Goal: Task Accomplishment & Management: Complete application form

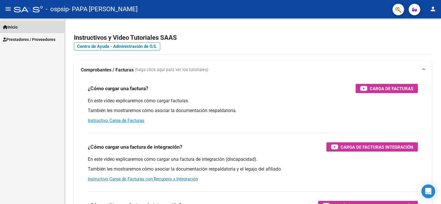
click at [15, 25] on span "Inicio" at bounding box center [10, 27] width 15 height 6
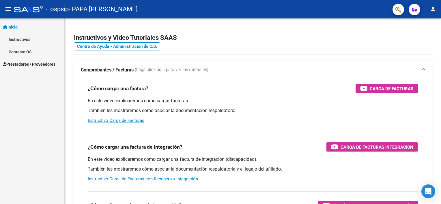
click at [15, 25] on span "Inicio" at bounding box center [10, 27] width 15 height 6
click at [31, 42] on span "Prestadores / Proveedores" at bounding box center [29, 39] width 53 height 6
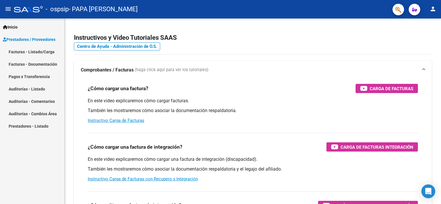
click at [33, 53] on link "Facturas - Listado/Carga" at bounding box center [32, 52] width 64 height 12
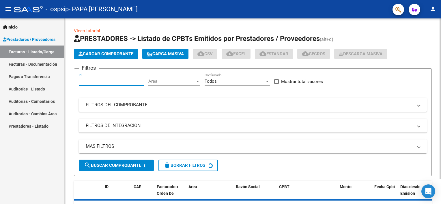
click at [108, 80] on input "Id" at bounding box center [111, 81] width 65 height 5
click at [164, 78] on div "Area Area" at bounding box center [174, 79] width 52 height 12
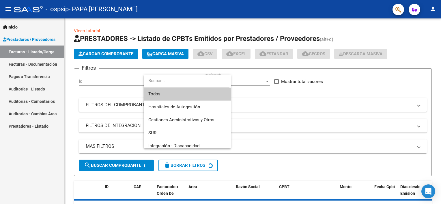
click at [107, 68] on div at bounding box center [220, 102] width 441 height 204
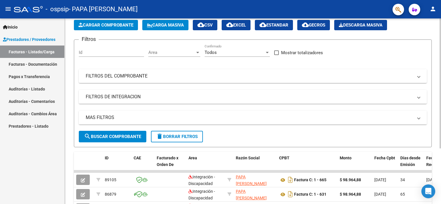
scroll to position [24, 0]
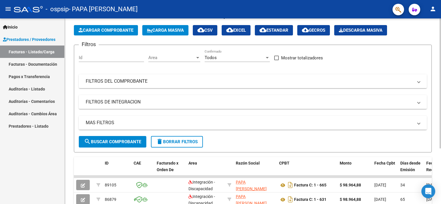
click at [435, 70] on div "Video tutorial PRESTADORES -> Listado de CPBTs Emitidos por Prestadores / Prove…" at bounding box center [254, 126] width 378 height 262
click at [92, 32] on span "Cargar Comprobante" at bounding box center [106, 30] width 55 height 5
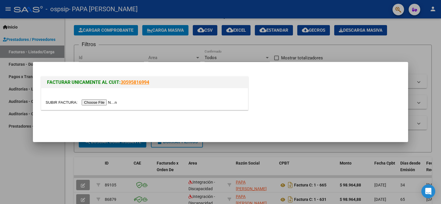
click at [106, 100] on input "file" at bounding box center [82, 103] width 73 height 6
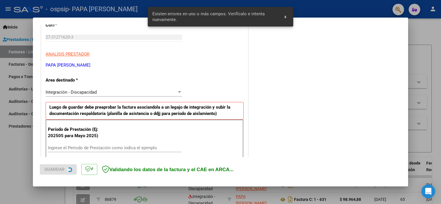
scroll to position [123, 0]
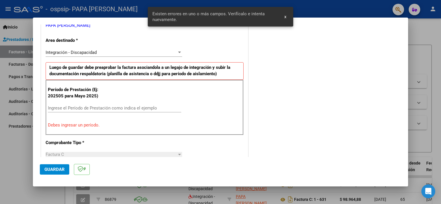
click at [103, 106] on input "Ingrese el Período de Prestación como indica el ejemplo" at bounding box center [114, 108] width 133 height 5
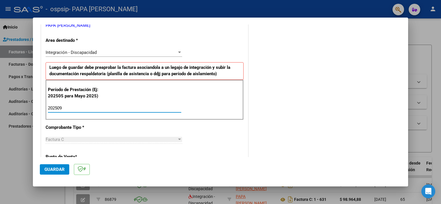
type input "202509"
click at [262, 111] on div "COMENTARIOS Comentarios del Prestador / Gerenciador:" at bounding box center [325, 159] width 152 height 502
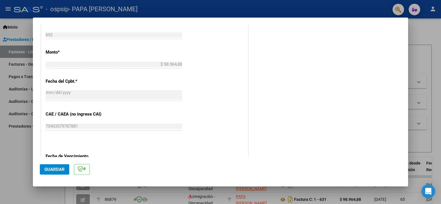
scroll to position [374, 0]
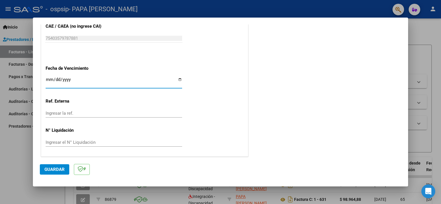
click at [178, 78] on input "Ingresar la fecha" at bounding box center [114, 81] width 137 height 9
type input "[DATE]"
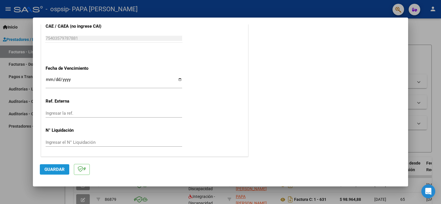
click at [59, 167] on span "Guardar" at bounding box center [54, 169] width 20 height 5
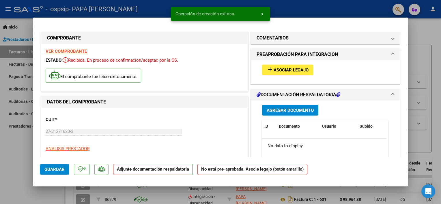
click at [287, 68] on span "Asociar Legajo" at bounding box center [291, 70] width 35 height 5
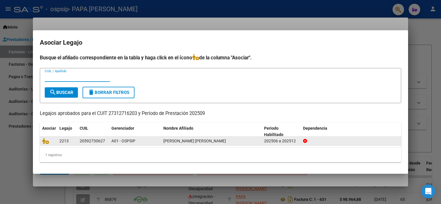
click at [82, 141] on div "20592730627" at bounding box center [92, 141] width 25 height 7
click at [205, 138] on div "BURGOS ALMA PAULINA" at bounding box center [211, 141] width 96 height 7
click at [110, 139] on datatable-body-cell "A01 - OSPSIP" at bounding box center [135, 141] width 52 height 9
click at [106, 141] on div "20592730627" at bounding box center [93, 141] width 27 height 7
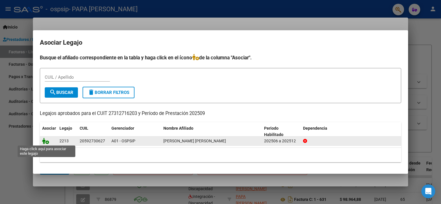
click at [47, 139] on icon at bounding box center [45, 141] width 7 height 6
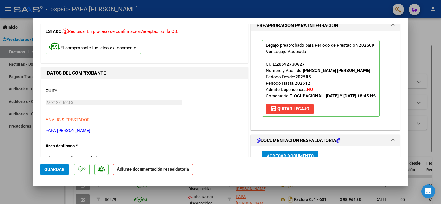
scroll to position [58, 0]
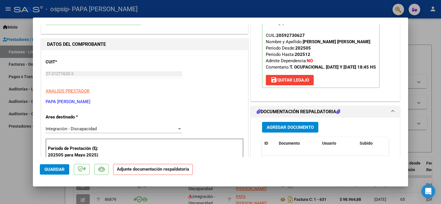
click at [296, 130] on span "Agregar Documento" at bounding box center [290, 127] width 47 height 5
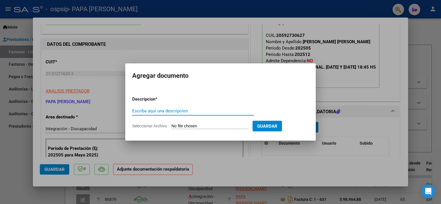
click at [199, 111] on input "Escriba aquí una descripcion" at bounding box center [193, 111] width 122 height 5
type input "planilla asist"
click at [156, 126] on span "Seleccionar Archivo" at bounding box center [149, 126] width 35 height 5
click at [171, 126] on input "Seleccionar Archivo" at bounding box center [209, 126] width 76 height 5
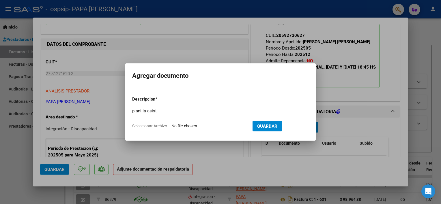
type input "C:\fakepath\alma burgos septiembre.pdf"
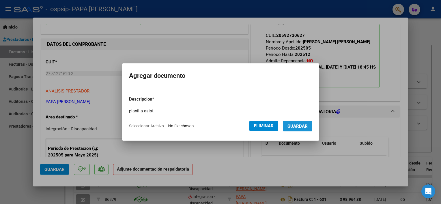
click at [294, 124] on span "Guardar" at bounding box center [297, 126] width 20 height 5
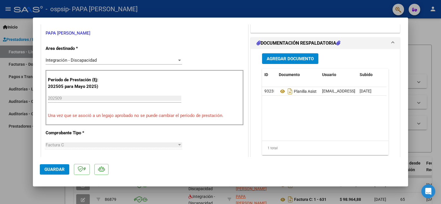
scroll to position [132, 0]
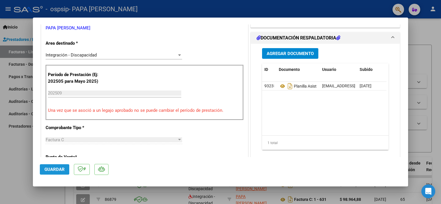
click at [63, 169] on span "Guardar" at bounding box center [54, 169] width 20 height 5
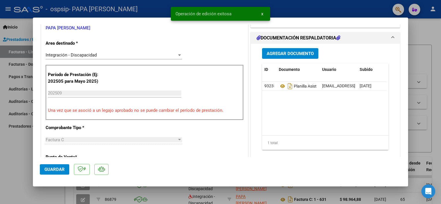
click at [261, 12] on span "x" at bounding box center [262, 13] width 2 height 5
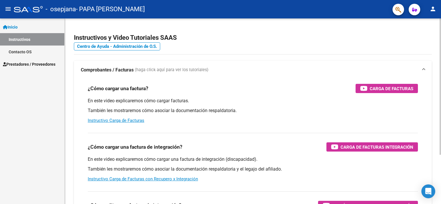
click at [343, 36] on h2 "Instructivos y Video Tutoriales SAAS" at bounding box center [253, 37] width 358 height 11
click at [39, 67] on span "Prestadores / Proveedores" at bounding box center [29, 64] width 53 height 6
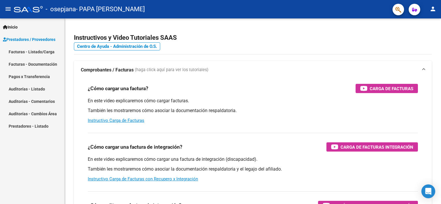
click at [40, 54] on link "Facturas - Listado/Carga" at bounding box center [32, 52] width 64 height 12
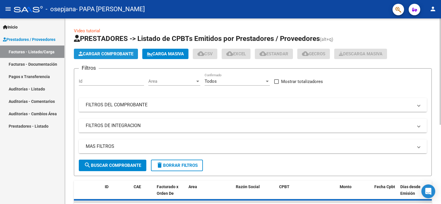
click at [104, 53] on span "Cargar Comprobante" at bounding box center [106, 53] width 55 height 5
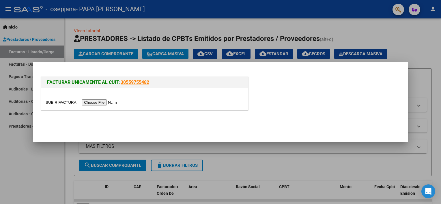
click at [90, 103] on input "file" at bounding box center [82, 103] width 73 height 6
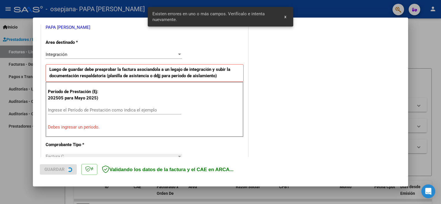
scroll to position [123, 0]
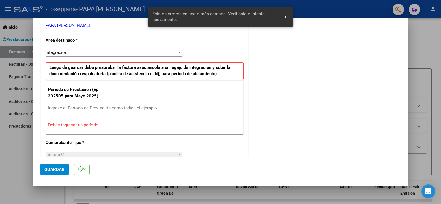
click at [100, 106] on input "Ingrese el Período de Prestación como indica el ejemplo" at bounding box center [114, 108] width 133 height 5
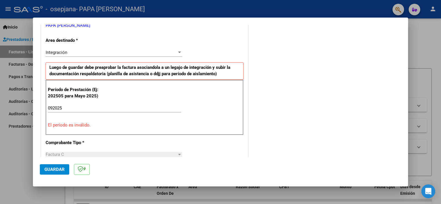
click at [302, 117] on div "COMENTARIOS Comentarios del Prestador / Gerenciador:" at bounding box center [325, 166] width 152 height 517
drag, startPoint x: 77, startPoint y: 106, endPoint x: 3, endPoint y: 109, distance: 73.9
click at [0, 113] on html "menu - osepjana - PAPA [PERSON_NAME] person Inicio Instructivos Contacto OS Pre…" at bounding box center [220, 102] width 441 height 204
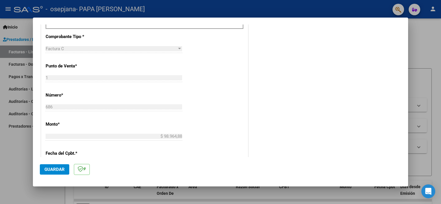
scroll to position [239, 0]
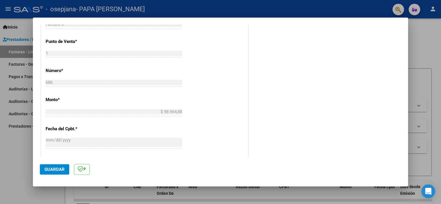
type input "202509"
click at [56, 166] on button "Guardar" at bounding box center [54, 170] width 29 height 10
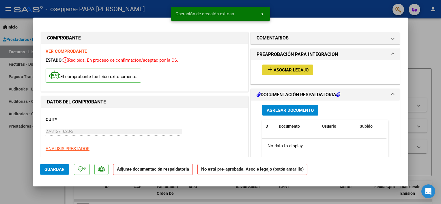
click at [276, 68] on span "Asociar Legajo" at bounding box center [291, 70] width 35 height 5
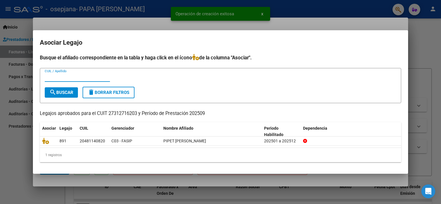
click at [76, 76] on input "CUIL / Apellido" at bounding box center [77, 77] width 65 height 5
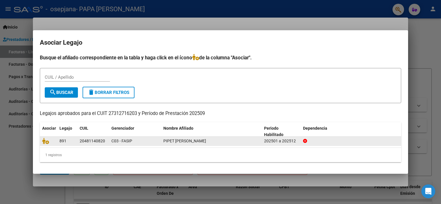
click at [65, 139] on span "891" at bounding box center [62, 141] width 7 height 5
click at [42, 140] on icon at bounding box center [45, 141] width 7 height 6
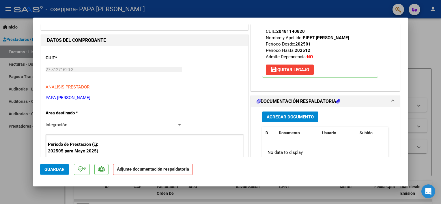
scroll to position [100, 0]
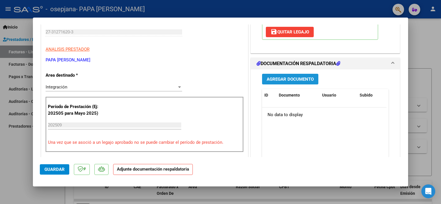
click at [303, 82] on button "Agregar Documento" at bounding box center [290, 79] width 56 height 11
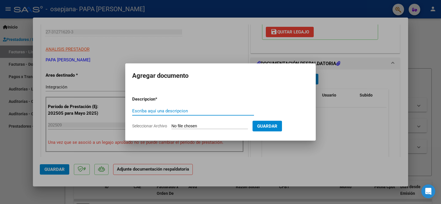
click at [174, 112] on input "Escriba aquí una descripcion" at bounding box center [193, 111] width 122 height 5
type input "planilla asist"
click at [223, 124] on input "Seleccionar Archivo" at bounding box center [209, 126] width 76 height 5
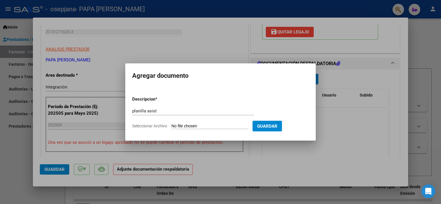
type input "C:\fakepath\gian pipet septiembre.pdf"
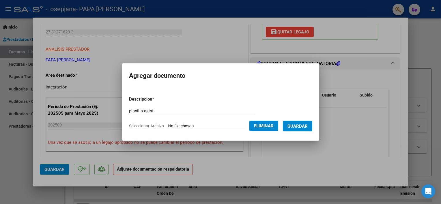
click at [298, 122] on button "Guardar" at bounding box center [297, 126] width 29 height 11
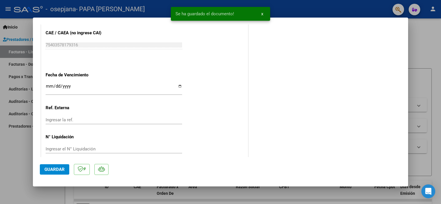
scroll to position [377, 0]
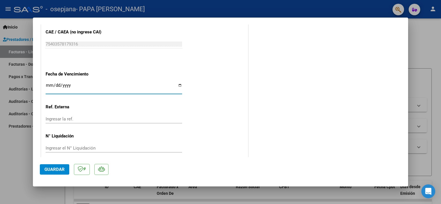
click at [165, 87] on input "Ingresar la fecha" at bounding box center [114, 87] width 137 height 9
click at [179, 84] on input "Ingresar la fecha" at bounding box center [114, 87] width 137 height 9
type input "2025-11-20"
click at [68, 167] on button "Guardar" at bounding box center [54, 170] width 29 height 10
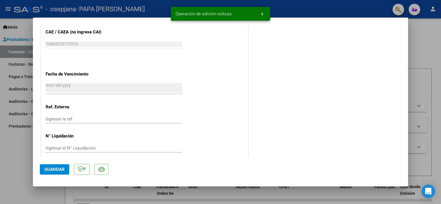
scroll to position [383, 0]
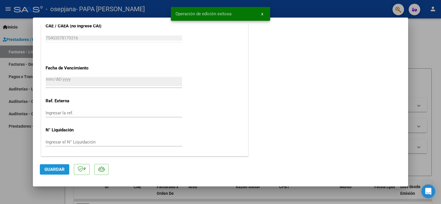
click at [65, 170] on button "Guardar" at bounding box center [54, 170] width 29 height 10
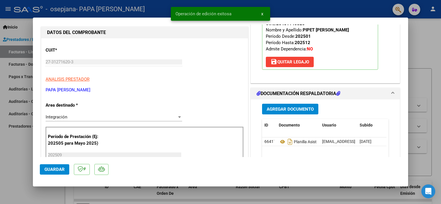
scroll to position [0, 0]
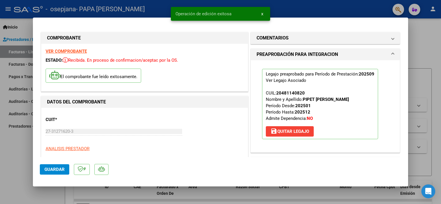
click at [416, 29] on div at bounding box center [220, 102] width 441 height 204
type input "$ 0,00"
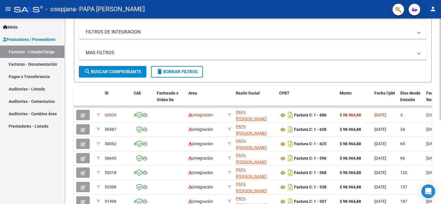
scroll to position [94, 0]
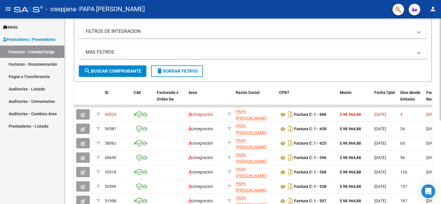
click at [436, 111] on div "Video tutorial PRESTADORES -> Listado de CPBTs Emitidos por Prestadores / Prove…" at bounding box center [254, 91] width 378 height 334
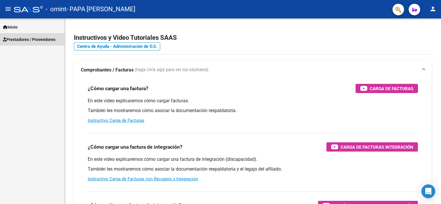
click at [26, 40] on span "Prestadores / Proveedores" at bounding box center [29, 39] width 53 height 6
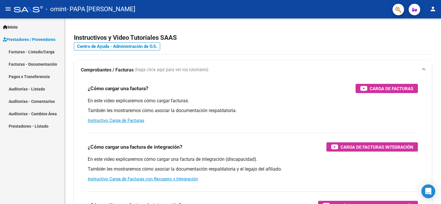
click at [36, 54] on link "Facturas - Listado/Carga" at bounding box center [32, 52] width 64 height 12
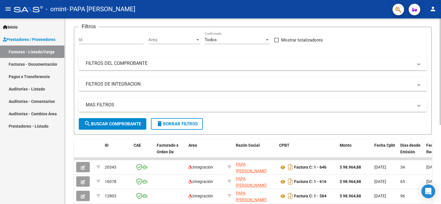
scroll to position [29, 0]
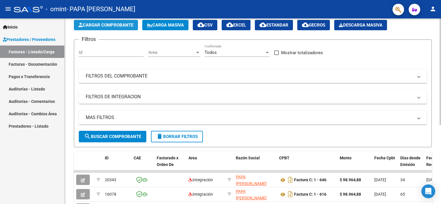
click at [109, 27] on span "Cargar Comprobante" at bounding box center [106, 25] width 55 height 5
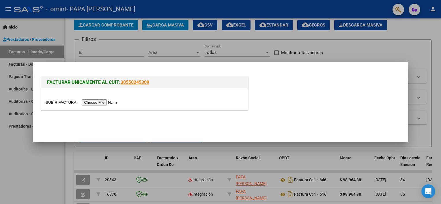
click at [340, 102] on div "FACTURAR UNICAMENTE AL CUIT: 30550245309" at bounding box center [220, 94] width 361 height 38
click at [97, 102] on input "file" at bounding box center [82, 103] width 73 height 6
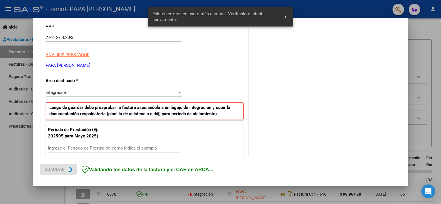
scroll to position [123, 0]
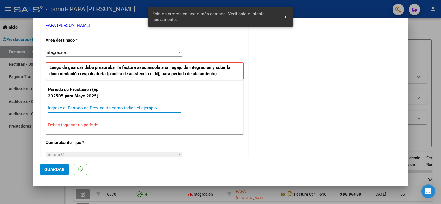
click at [98, 109] on input "Ingrese el Período de Prestación como indica el ejemplo" at bounding box center [114, 108] width 133 height 5
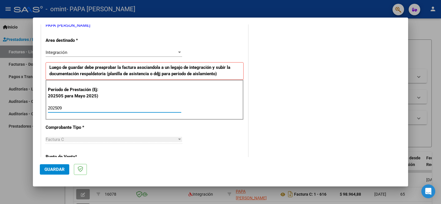
type input "202509"
click at [257, 100] on div "COMENTARIOS Comentarios del Prestador / Gerenciador:" at bounding box center [325, 159] width 152 height 502
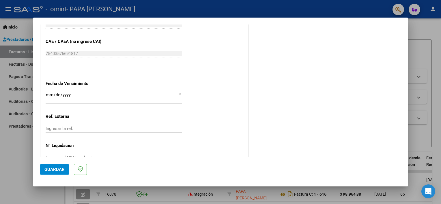
scroll to position [374, 0]
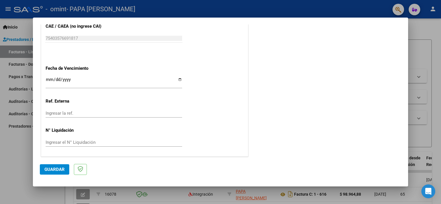
click at [179, 79] on input "Ingresar la fecha" at bounding box center [114, 81] width 137 height 9
type input "[DATE]"
click at [62, 168] on span "Guardar" at bounding box center [54, 169] width 20 height 5
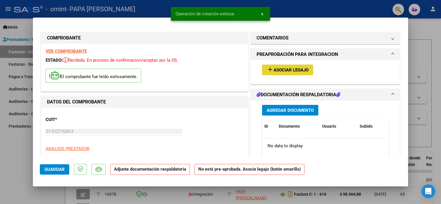
click at [299, 72] on span "Asociar Legajo" at bounding box center [291, 70] width 35 height 5
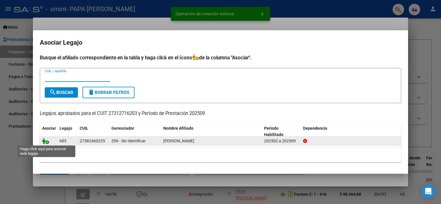
click at [46, 142] on icon at bounding box center [45, 141] width 7 height 6
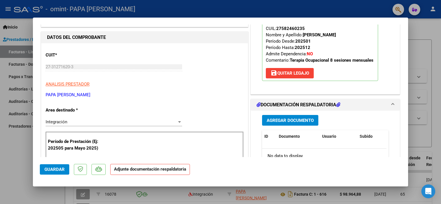
scroll to position [105, 0]
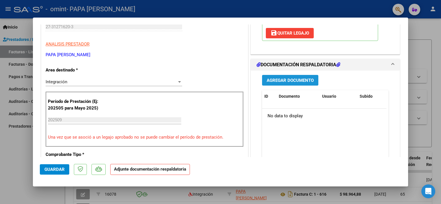
click at [309, 80] on span "Agregar Documento" at bounding box center [290, 80] width 47 height 5
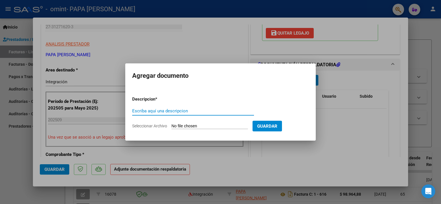
click at [192, 111] on input "Escriba aquí una descripcion" at bounding box center [193, 111] width 122 height 5
type input "planilla asist"
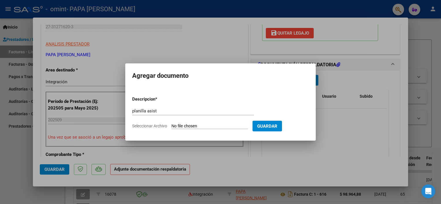
click at [278, 105] on form "Descripcion * planilla asist Escriba aquí una descripcion Seleccionar Archivo G…" at bounding box center [220, 113] width 177 height 42
click at [272, 124] on span "Guardar" at bounding box center [267, 126] width 20 height 5
click at [164, 123] on form "Descripcion * planilla asist Escriba aquí una descripcion Seleccionar Archivo G…" at bounding box center [220, 113] width 177 height 42
click at [186, 125] on input "Seleccionar Archivo" at bounding box center [209, 126] width 76 height 5
type input "C:\fakepath\bianca campisi septiembre.pdf"
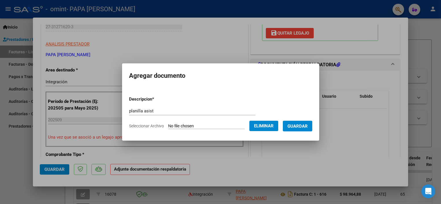
drag, startPoint x: 297, startPoint y: 126, endPoint x: 302, endPoint y: 143, distance: 18.0
click at [303, 144] on div "COMPROBANTE VER COMPROBANTE ESTADO: Recibida. En proceso de confirmacion/acepta…" at bounding box center [220, 102] width 441 height 204
click at [298, 124] on span "Guardar" at bounding box center [297, 126] width 20 height 5
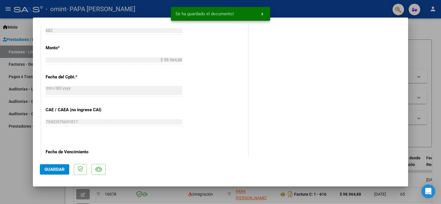
scroll to position [383, 0]
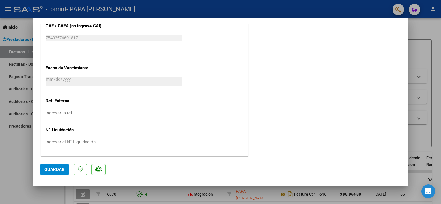
drag, startPoint x: 58, startPoint y: 170, endPoint x: 229, endPoint y: 119, distance: 178.5
click at [229, 119] on mat-dialog-container "COMPROBANTE VER COMPROBANTE ESTADO: Recibida. En proceso de confirmacion/acepta…" at bounding box center [220, 102] width 375 height 169
click at [61, 169] on span "Guardar" at bounding box center [54, 169] width 20 height 5
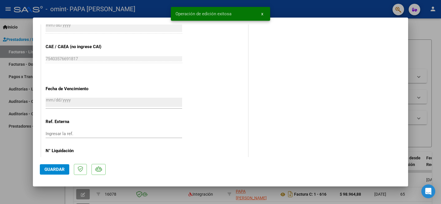
scroll to position [326, 0]
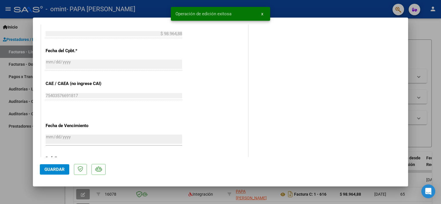
click at [430, 36] on div at bounding box center [220, 102] width 441 height 204
type input "$ 0,00"
